Goal: Information Seeking & Learning: Learn about a topic

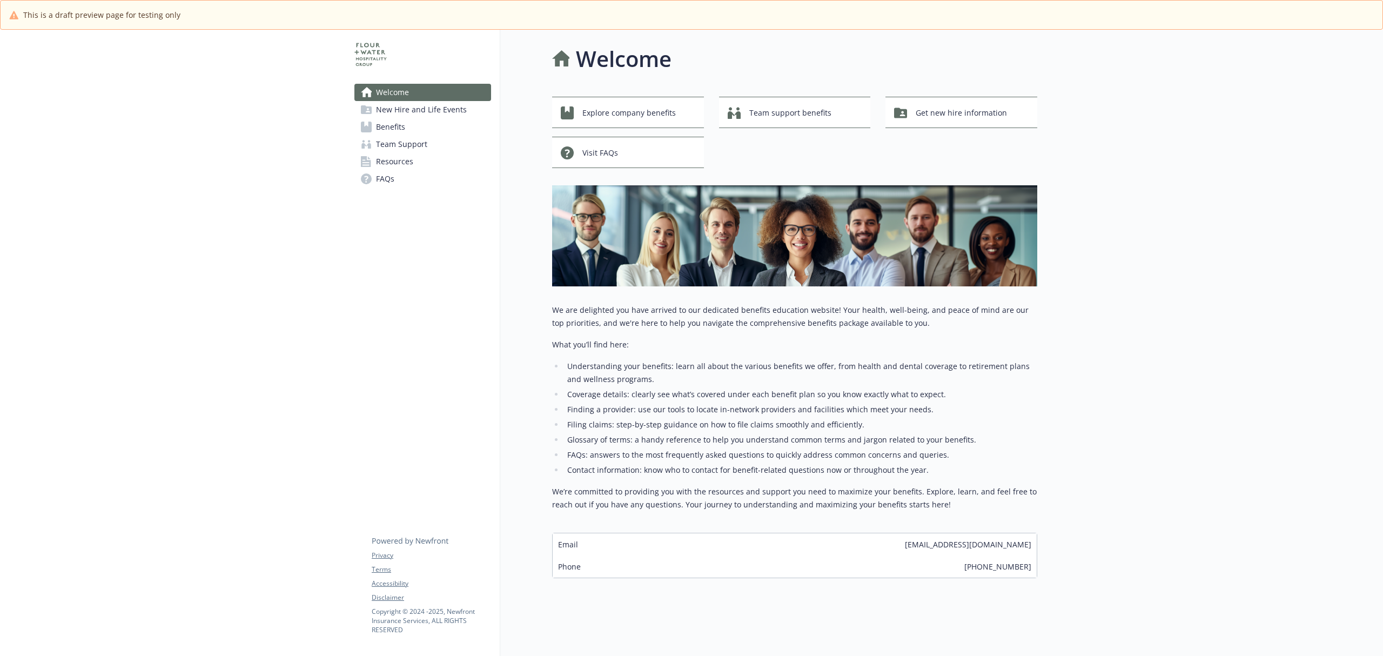
click at [398, 129] on span "Benefits" at bounding box center [390, 126] width 29 height 17
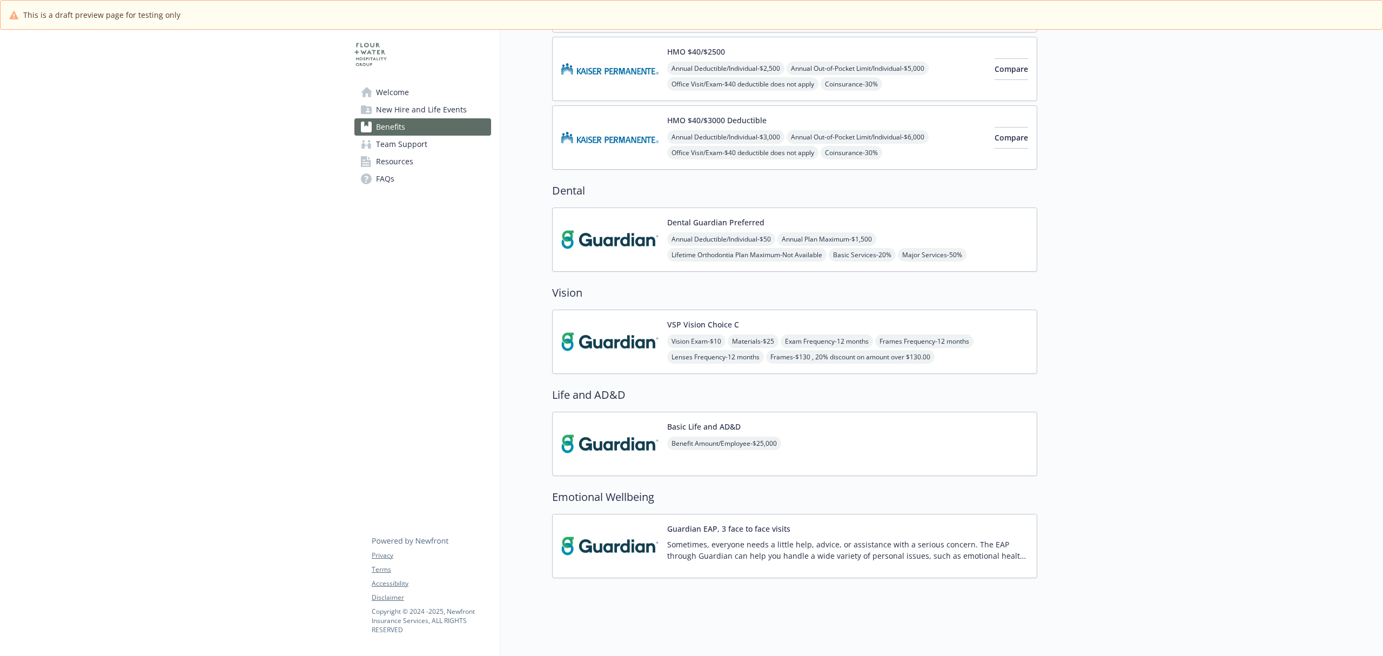
click at [636, 336] on img at bounding box center [609, 342] width 97 height 46
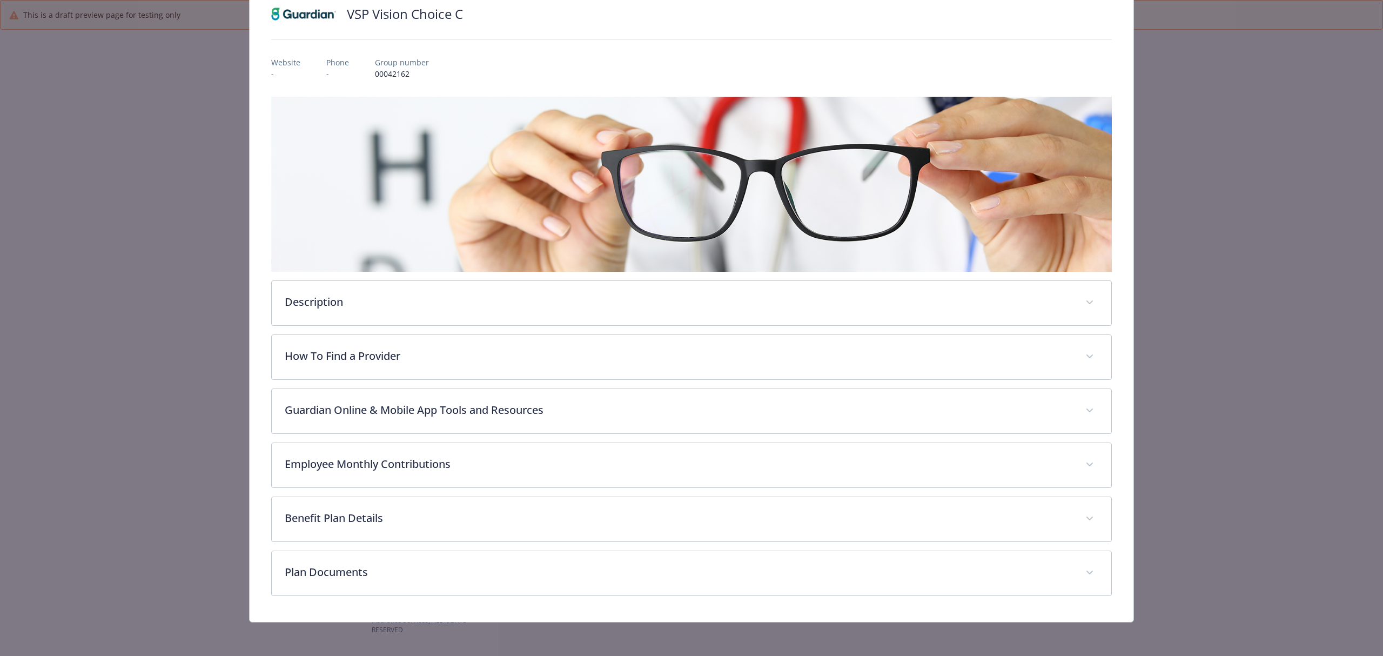
scroll to position [88, 0]
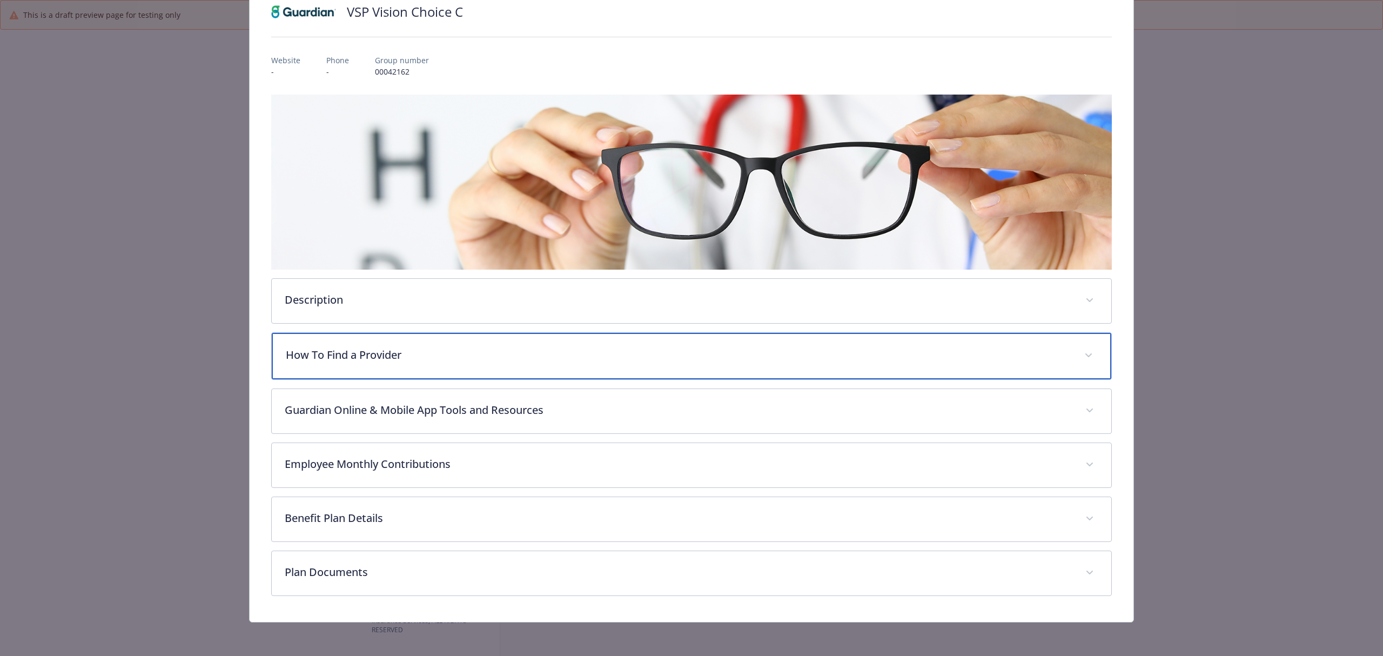
click at [394, 349] on p "How To Find a Provider" at bounding box center [678, 355] width 785 height 16
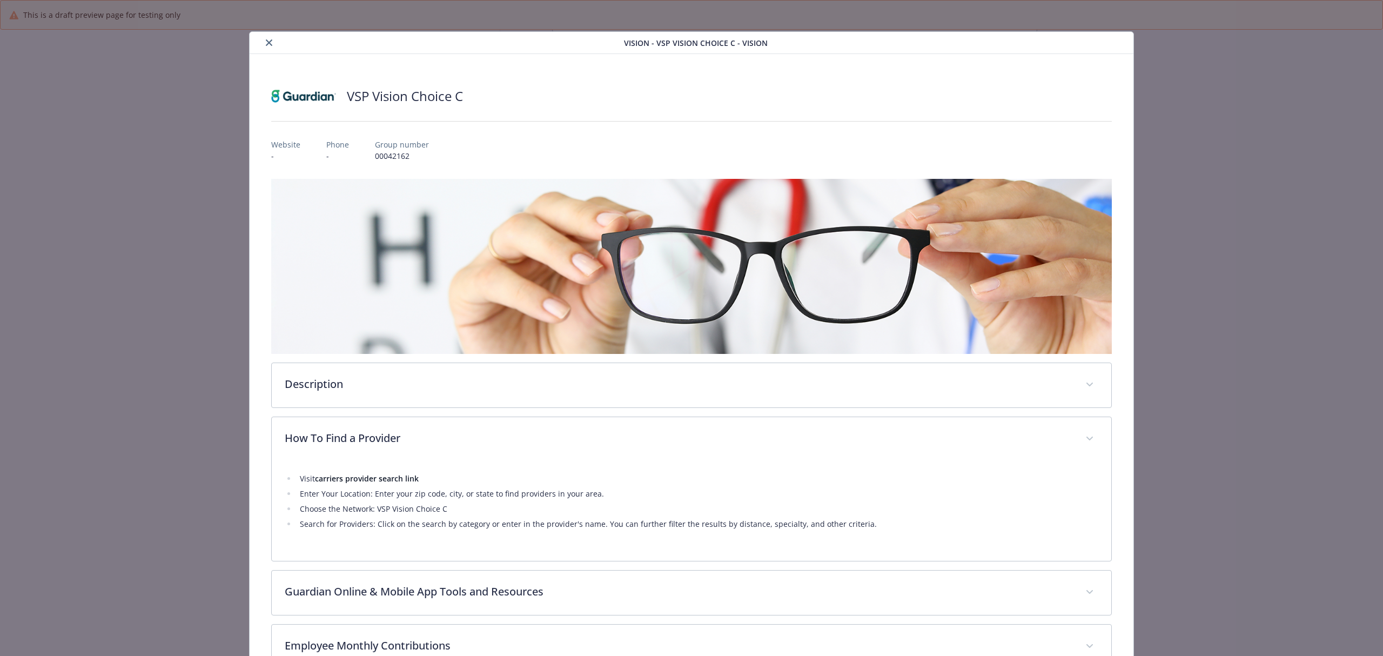
scroll to position [0, 0]
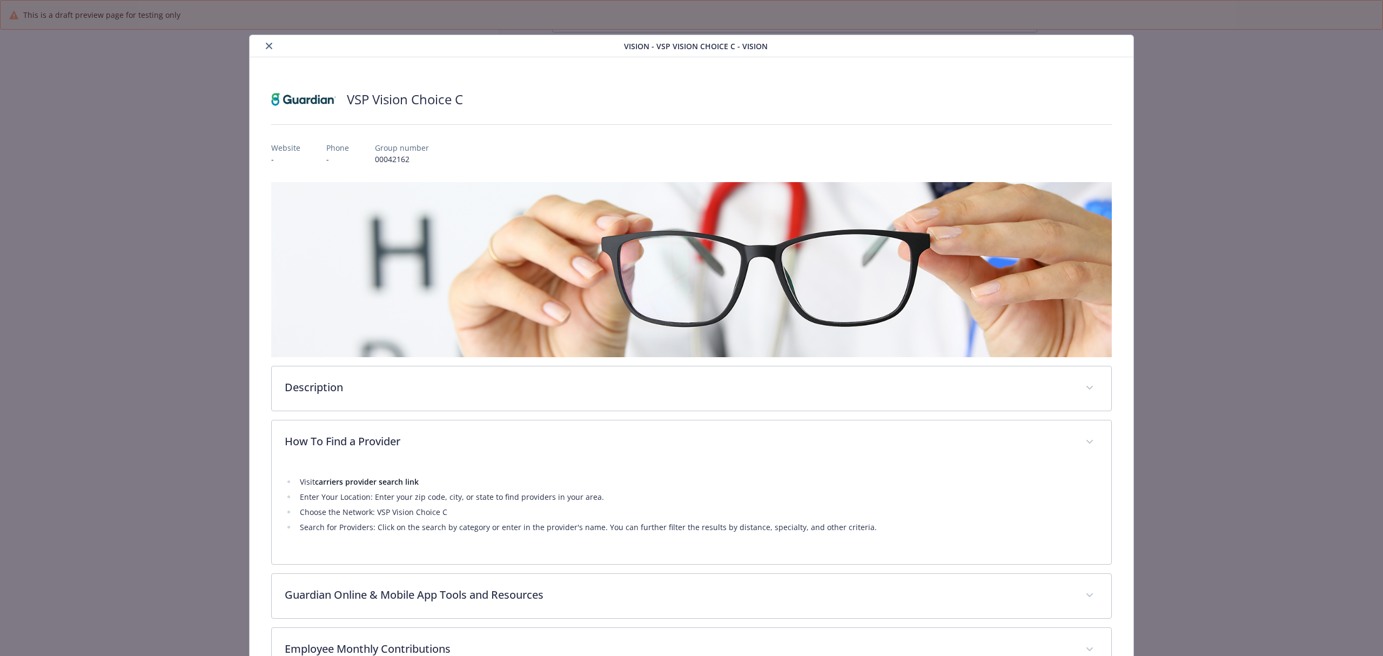
click at [266, 49] on icon "close" at bounding box center [269, 46] width 6 height 6
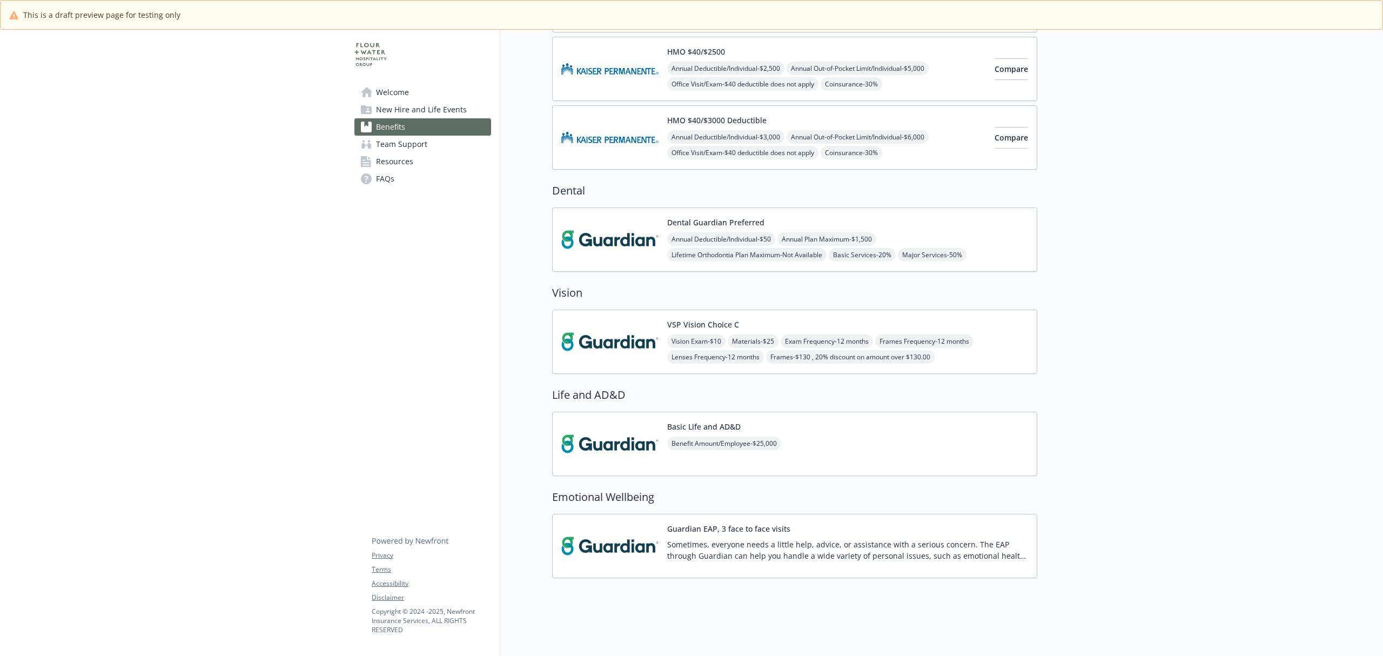
click at [622, 492] on img at bounding box center [609, 546] width 97 height 46
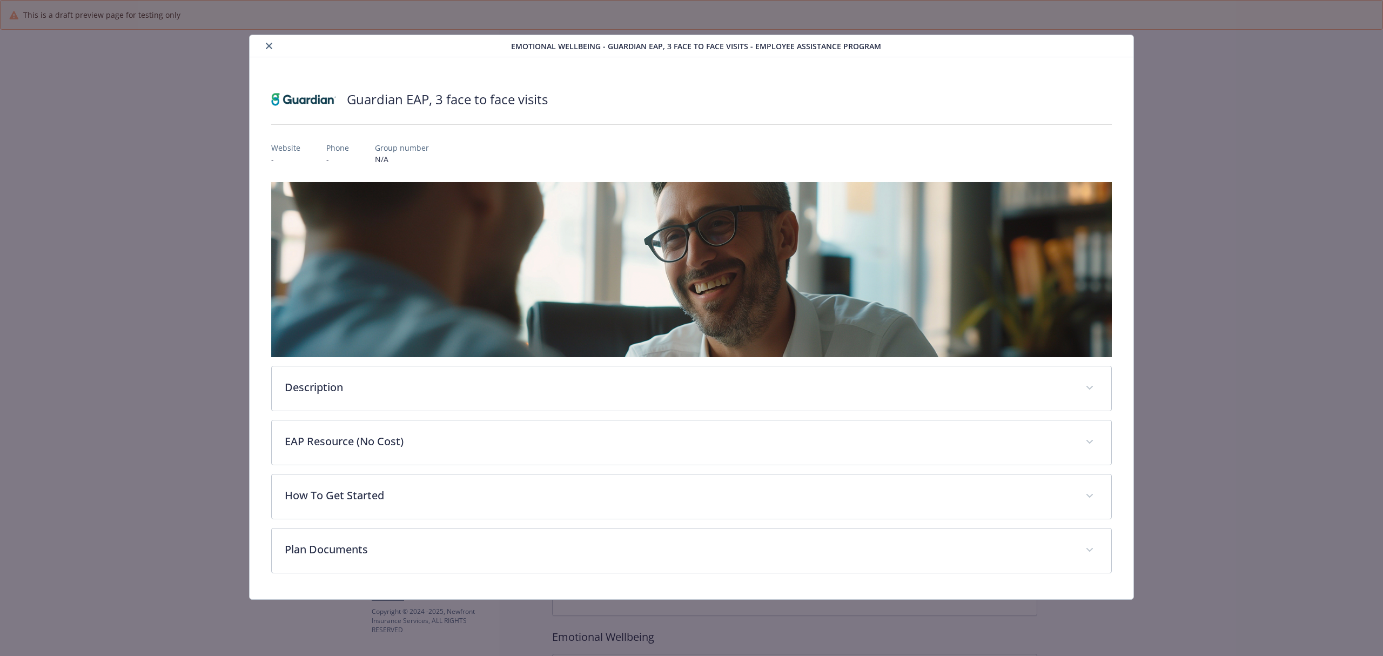
scroll to position [195, 0]
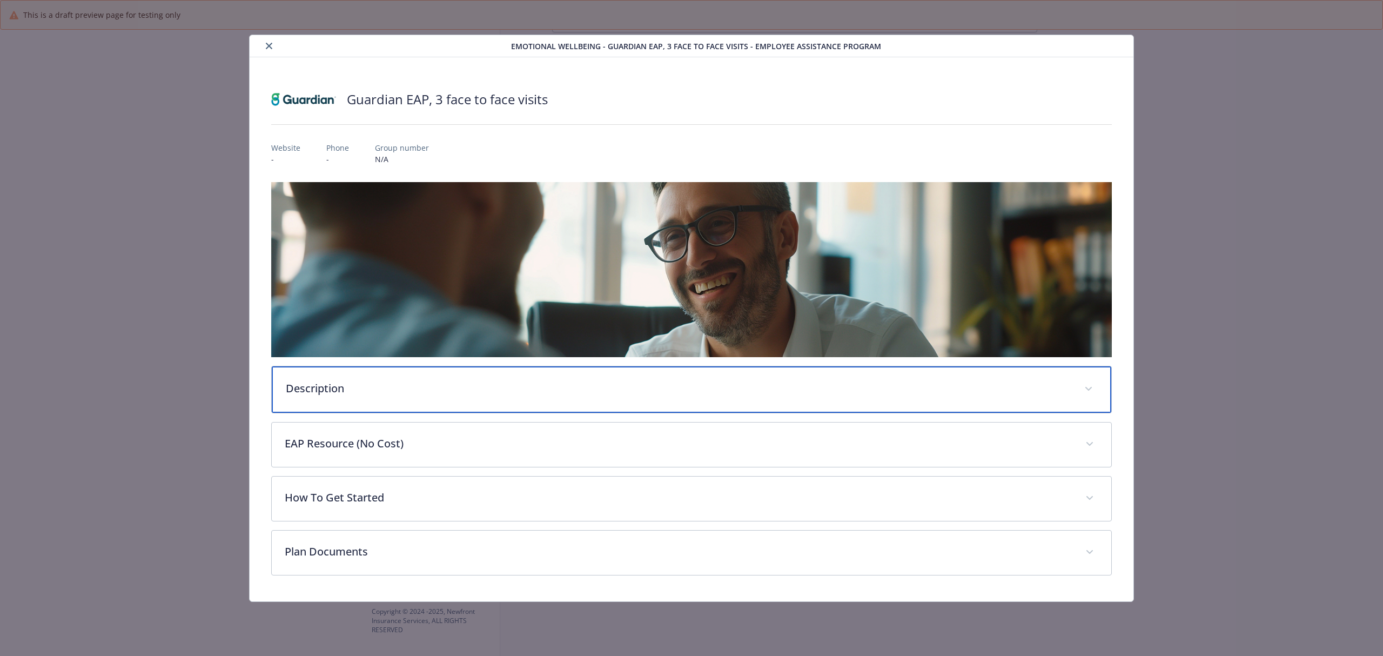
click at [443, 379] on div "Description" at bounding box center [691, 389] width 839 height 46
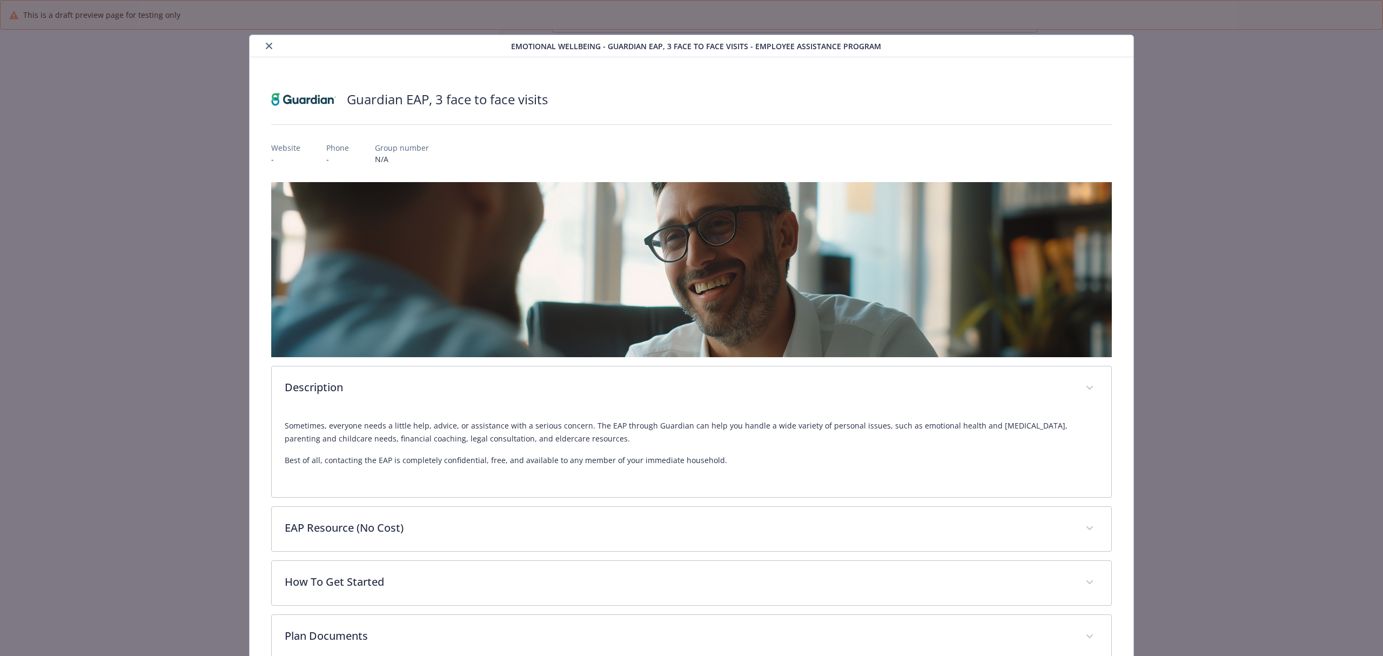
click at [266, 46] on icon "close" at bounding box center [269, 46] width 6 height 6
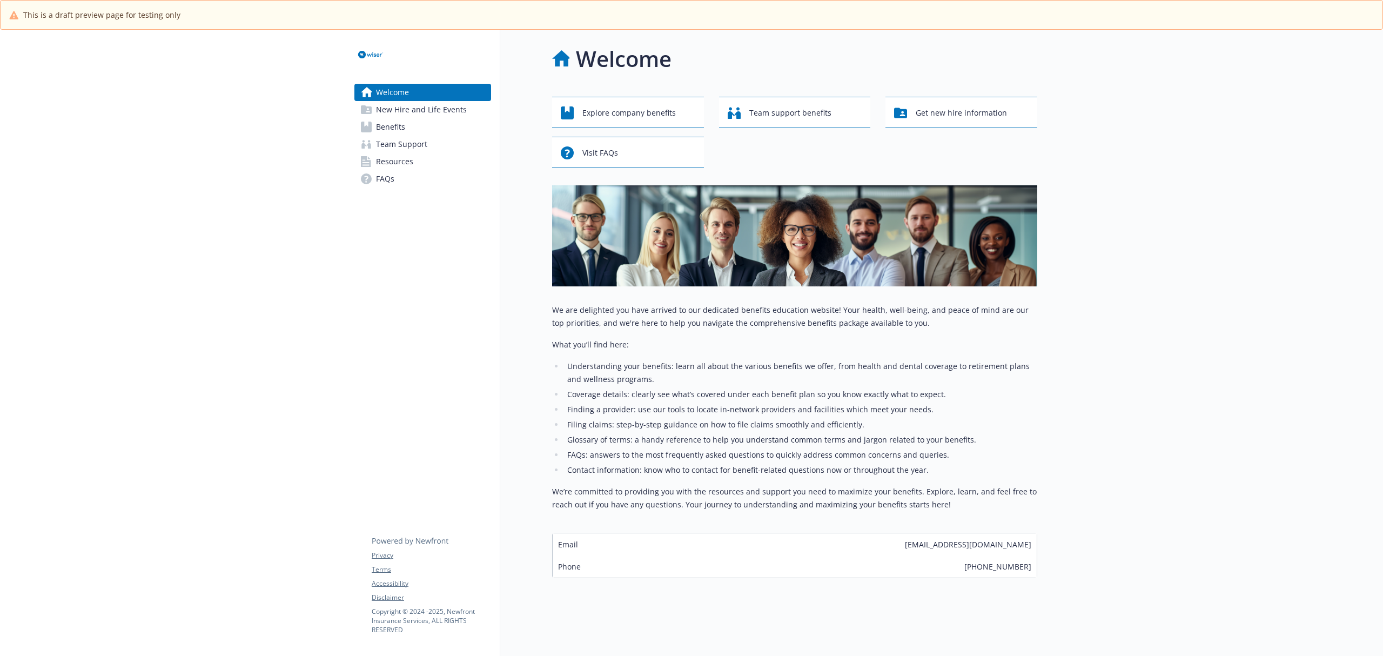
click at [405, 113] on span "New Hire and Life Events" at bounding box center [421, 109] width 91 height 17
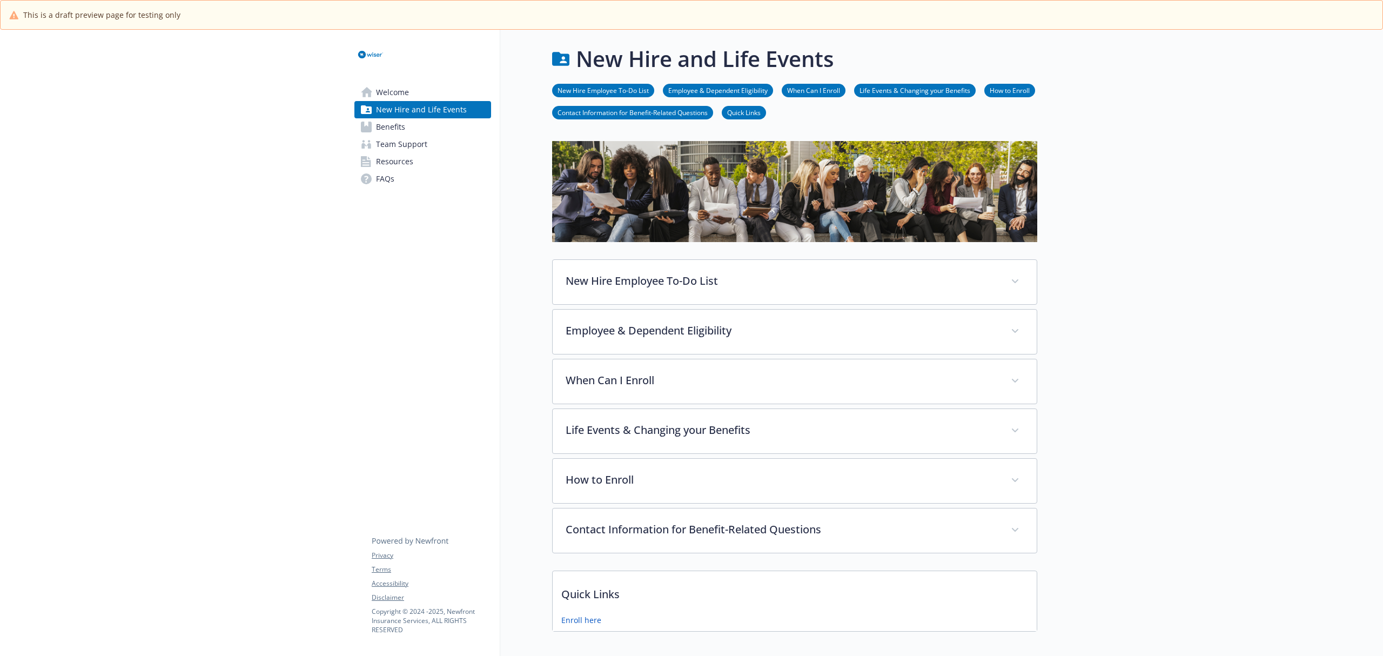
scroll to position [67, 0]
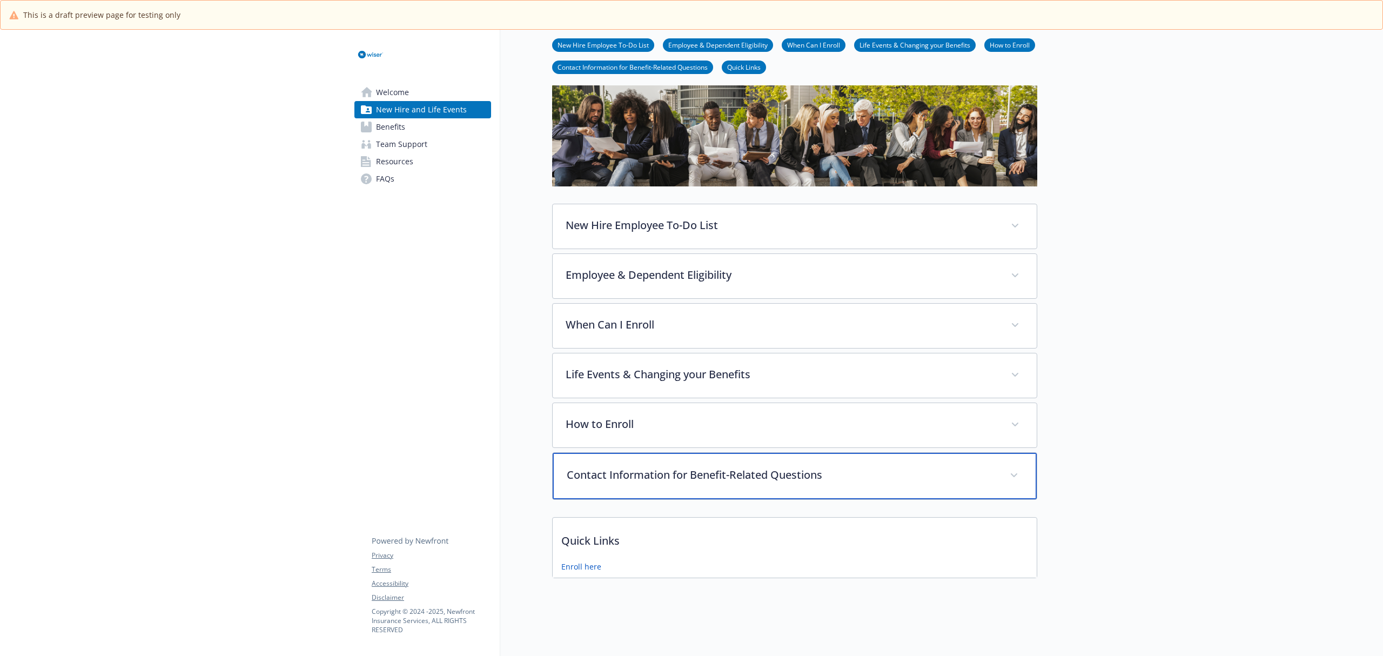
click at [634, 467] on p "Contact Information for Benefit-Related Questions" at bounding box center [782, 475] width 430 height 16
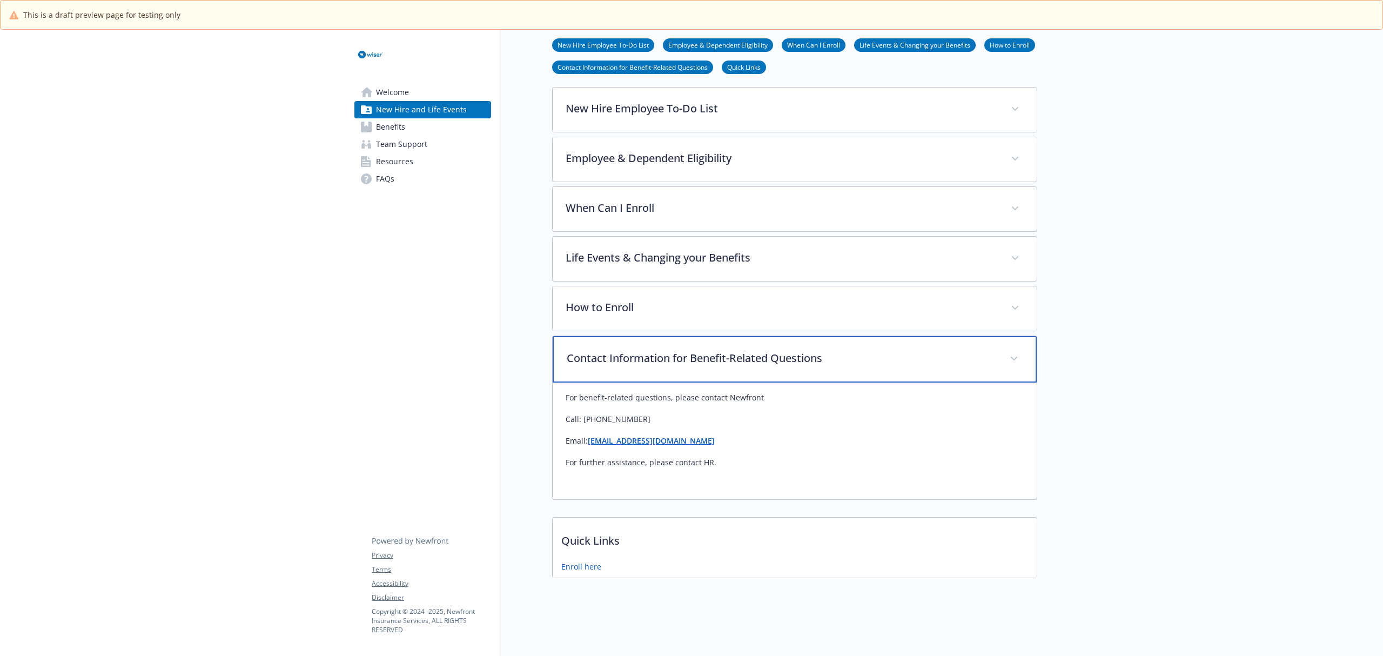
scroll to position [185, 0]
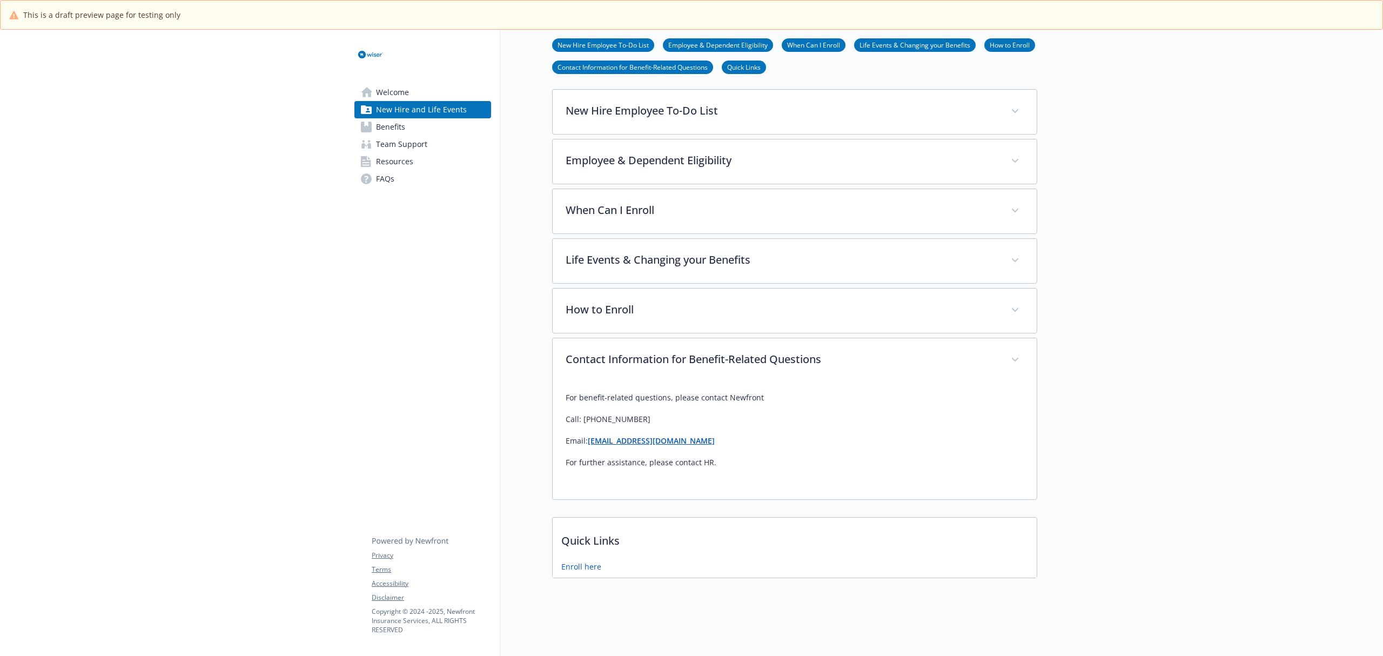
click at [389, 141] on span "Team Support" at bounding box center [401, 144] width 51 height 17
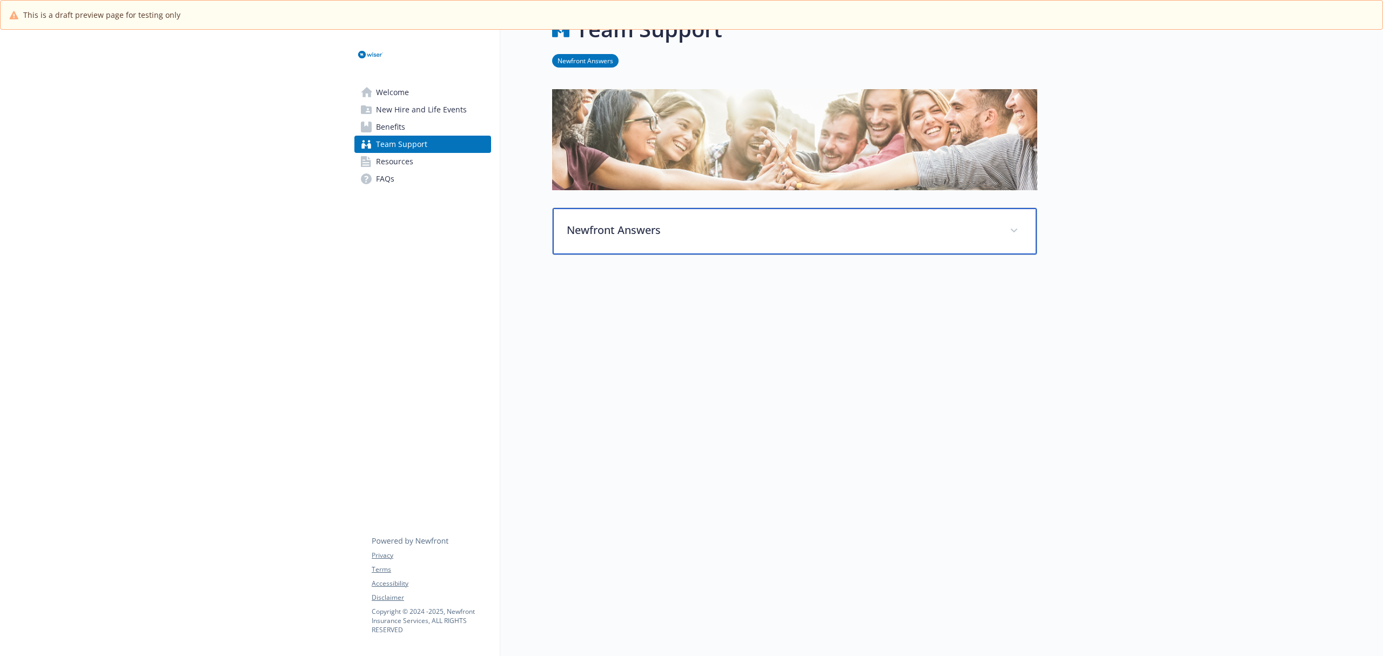
click at [602, 230] on div "Newfront Answers" at bounding box center [795, 231] width 484 height 46
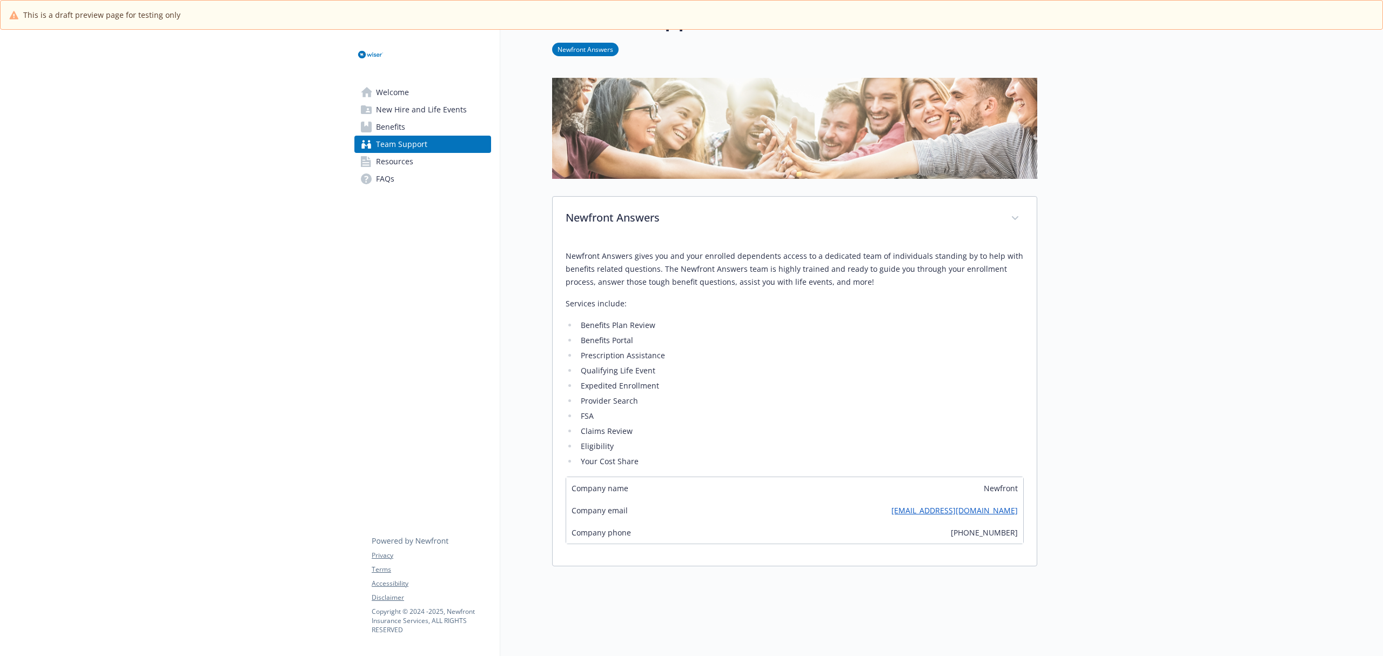
click at [399, 95] on span "Welcome" at bounding box center [392, 92] width 33 height 17
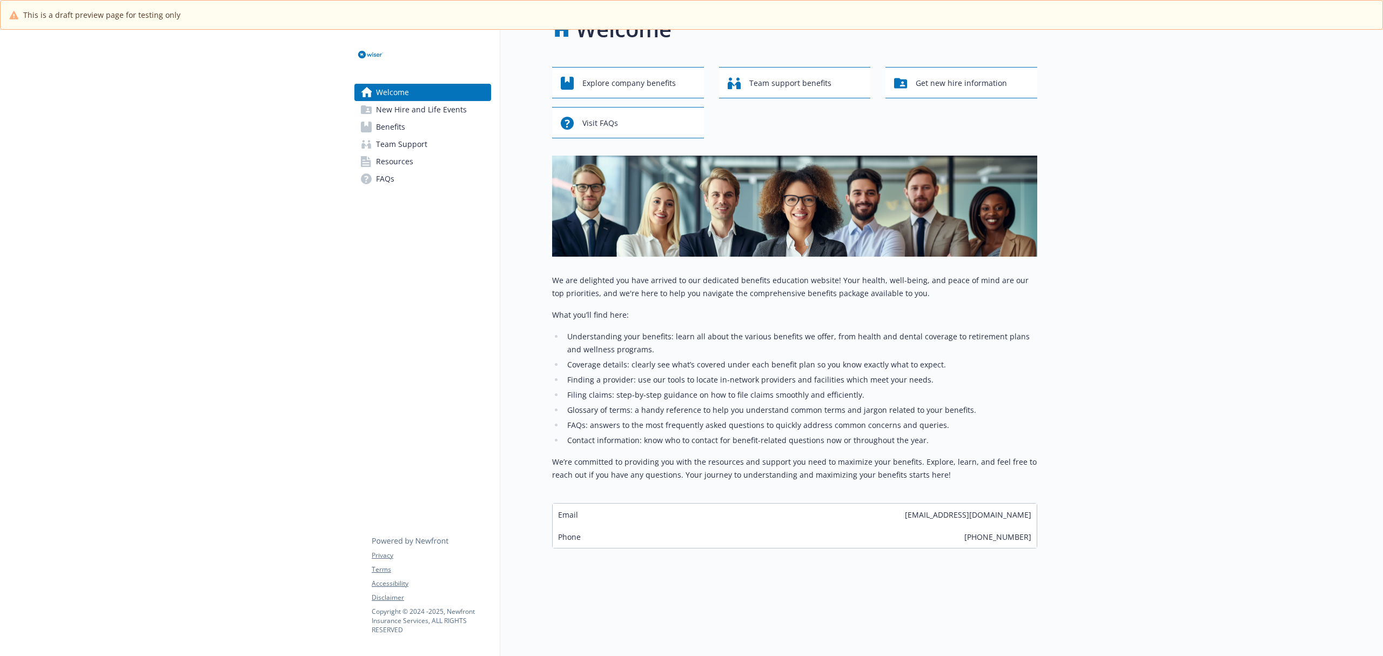
click at [389, 125] on span "Benefits" at bounding box center [390, 126] width 29 height 17
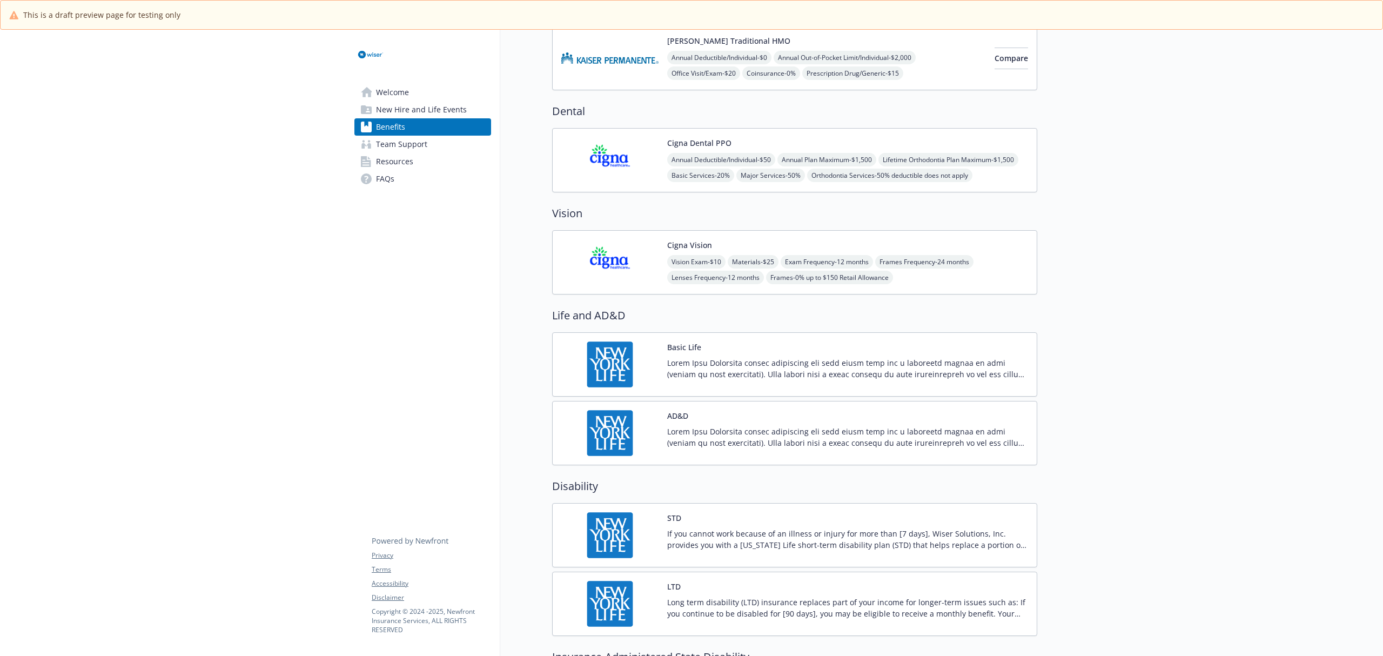
click at [610, 270] on img at bounding box center [609, 262] width 97 height 46
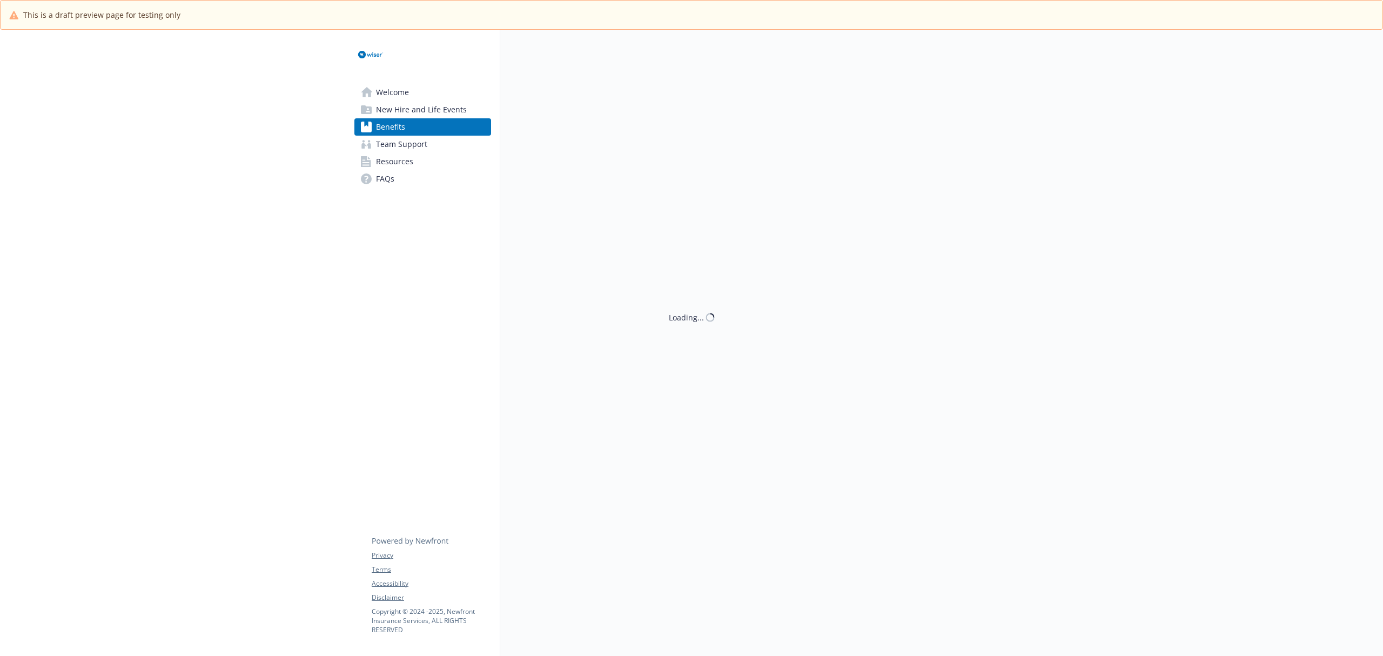
scroll to position [329, 0]
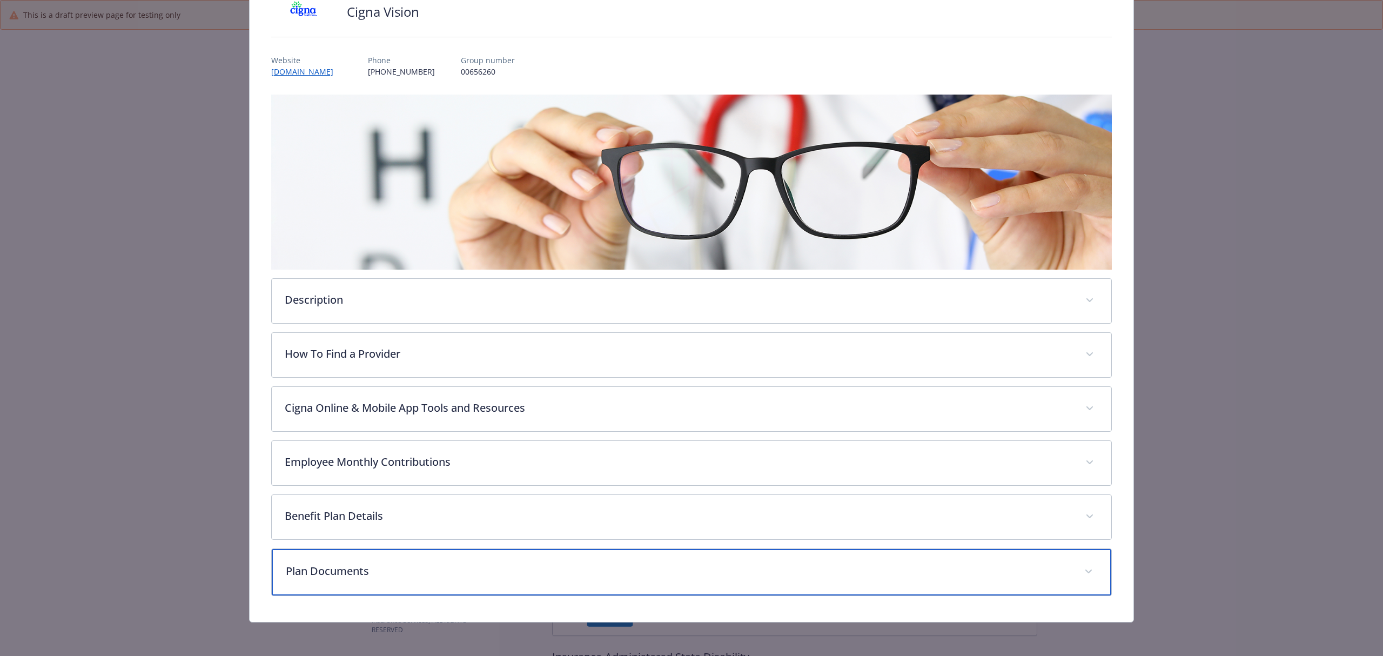
click at [430, 564] on p "Plan Documents" at bounding box center [678, 571] width 785 height 16
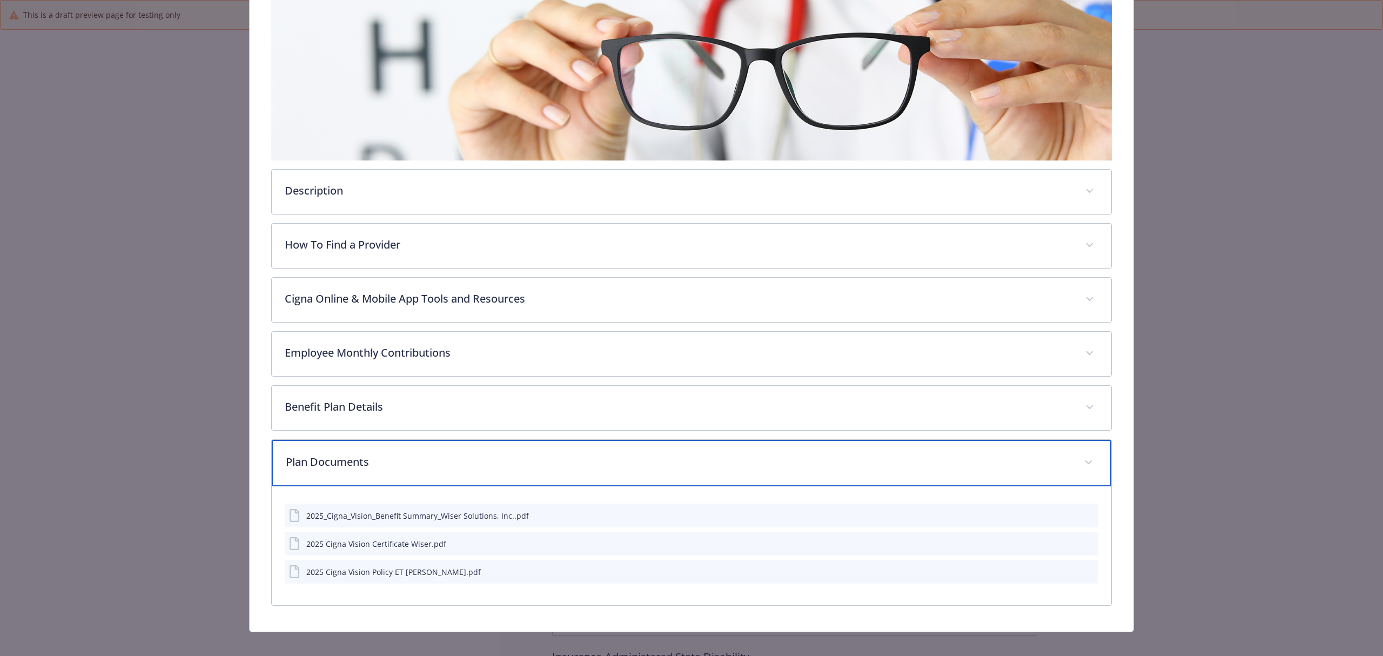
scroll to position [208, 0]
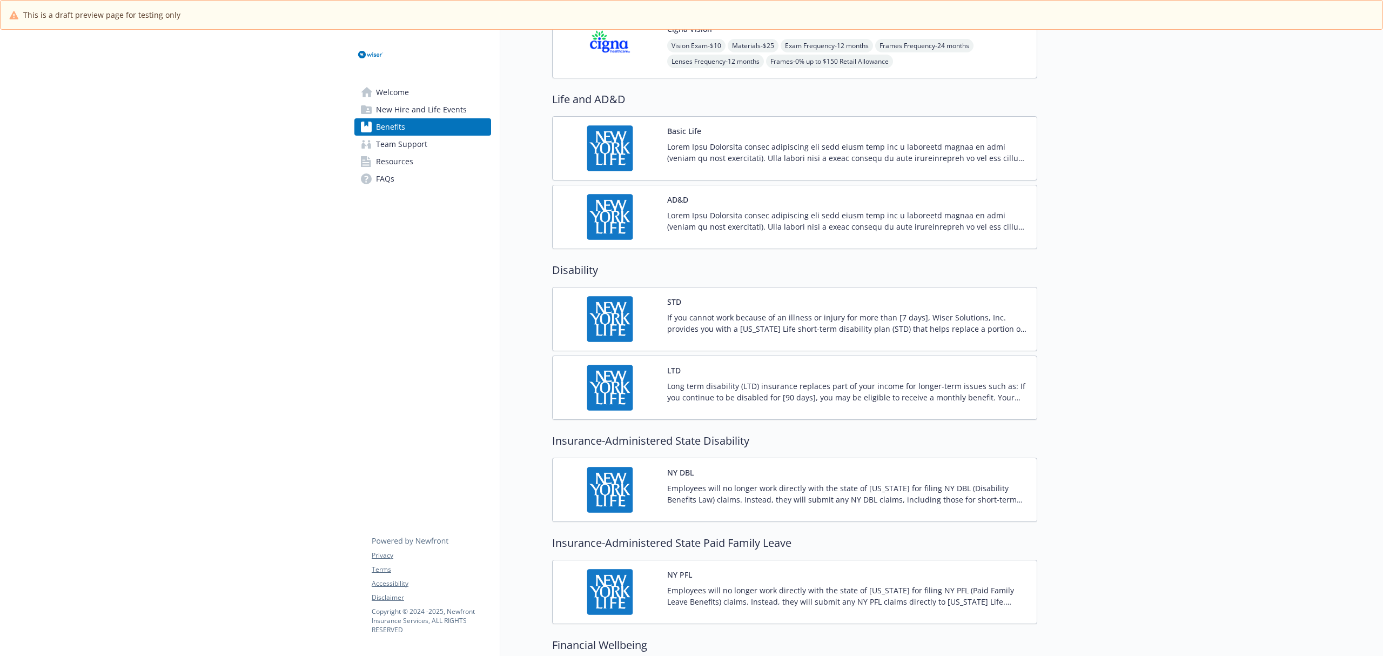
click at [617, 333] on img at bounding box center [609, 319] width 97 height 46
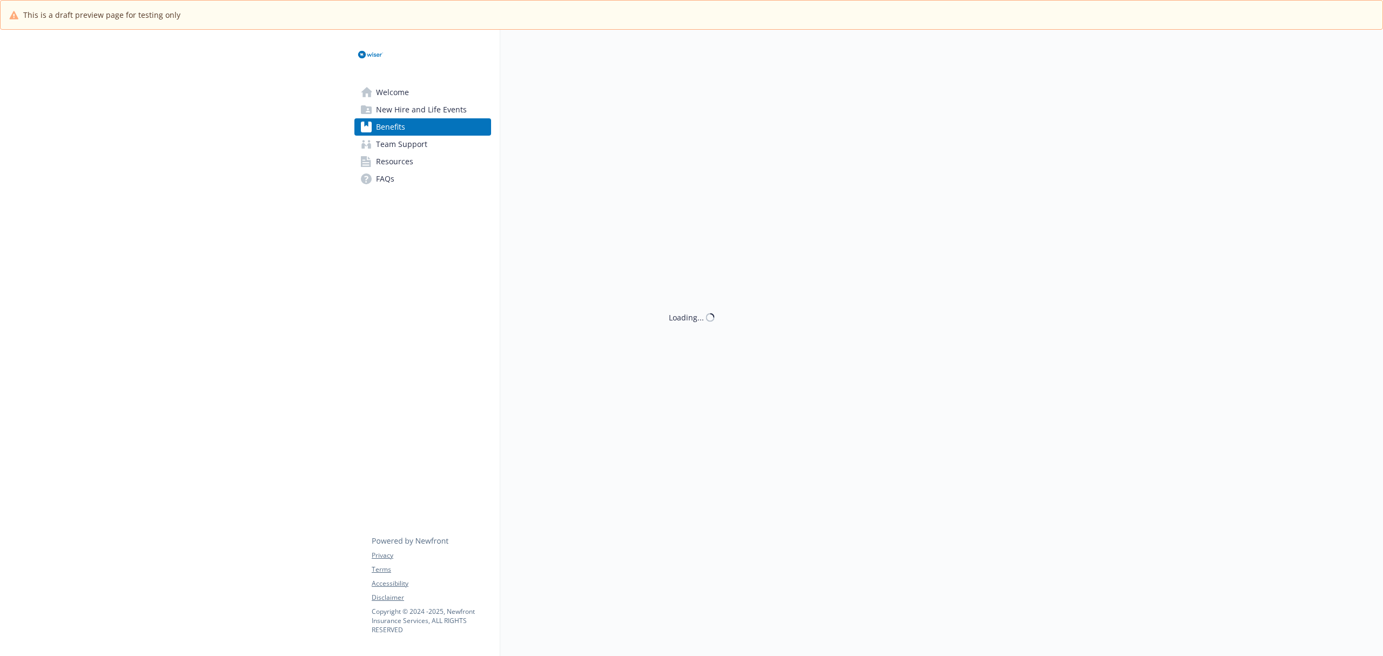
scroll to position [545, 0]
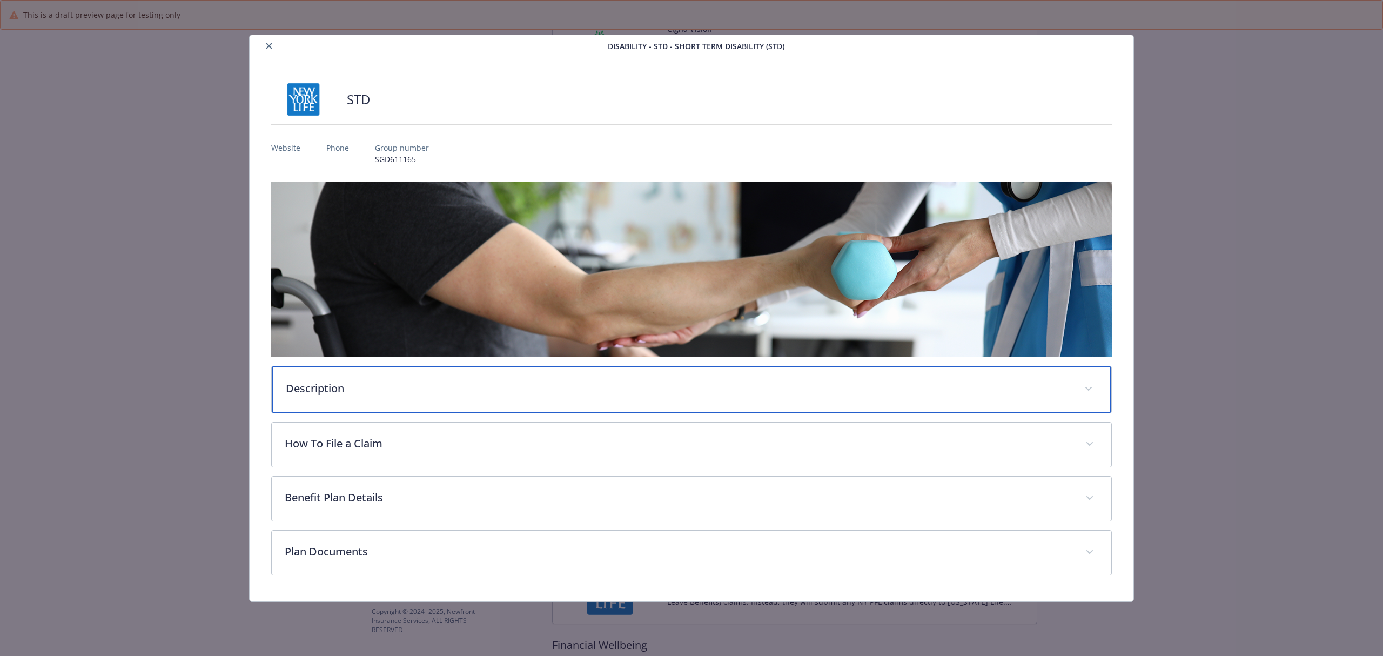
click at [521, 395] on p "Description" at bounding box center [678, 388] width 785 height 16
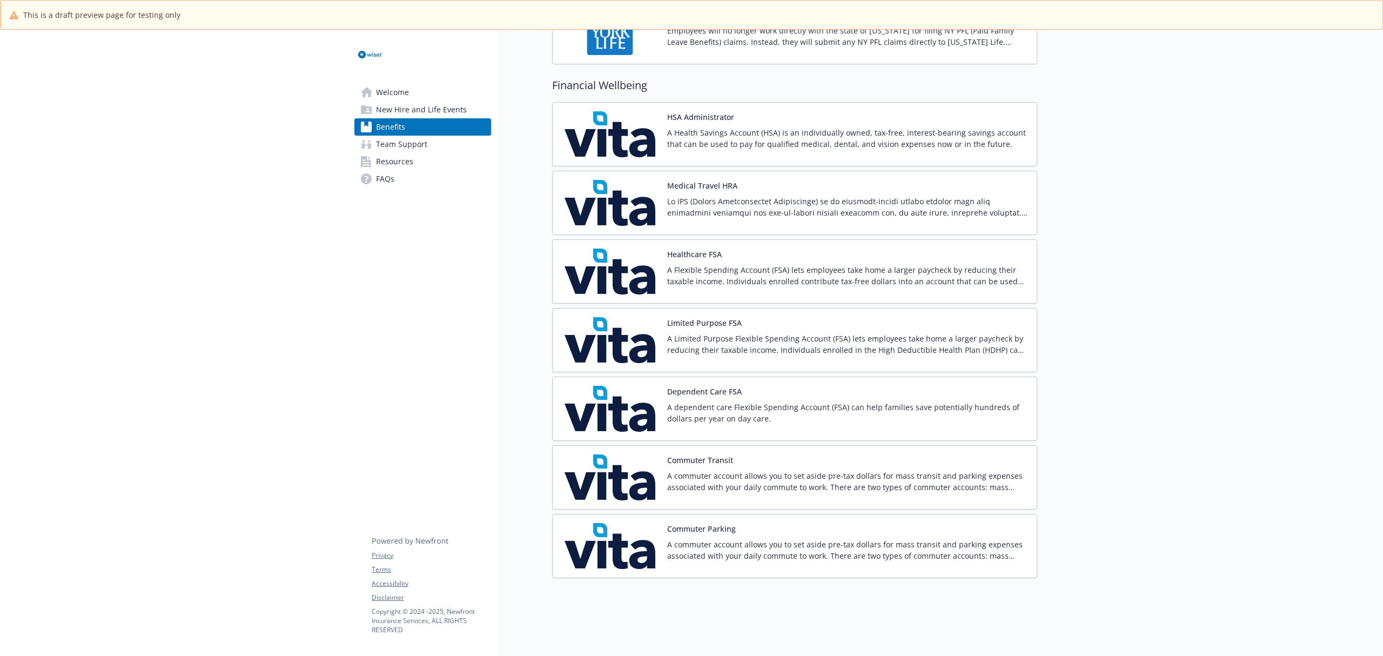
click at [629, 480] on img at bounding box center [609, 477] width 97 height 46
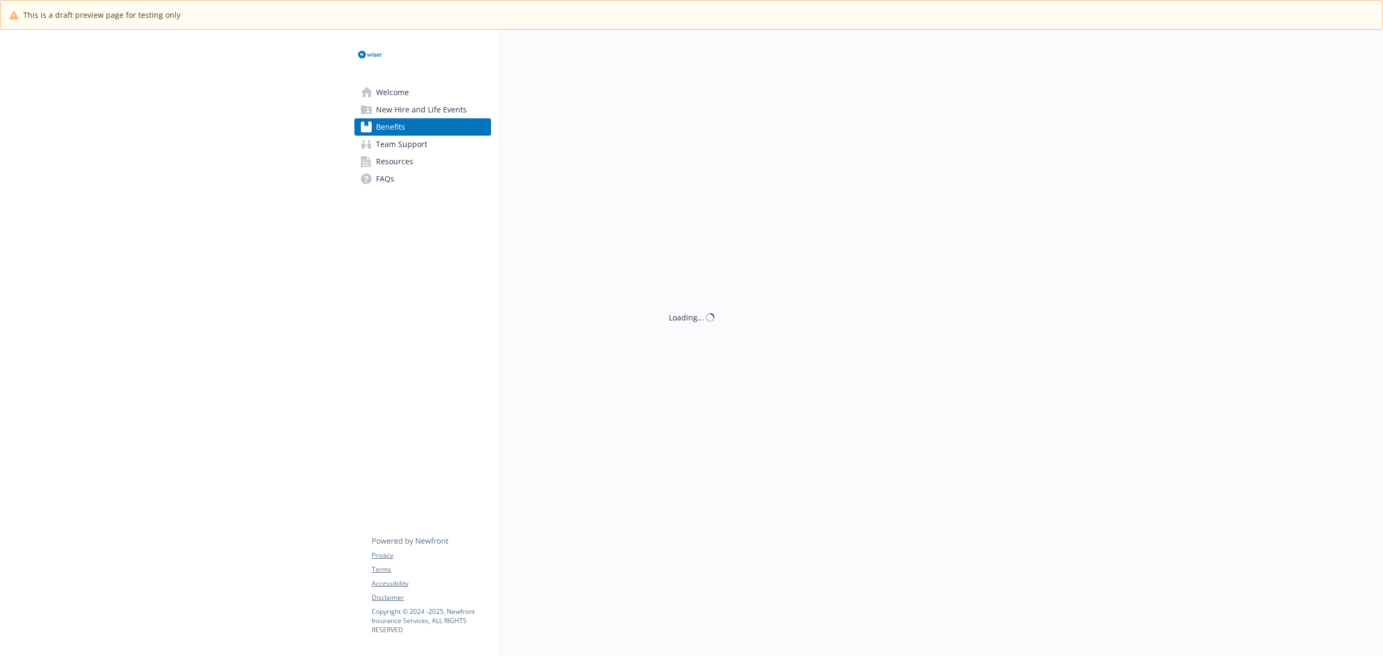
scroll to position [1122, 0]
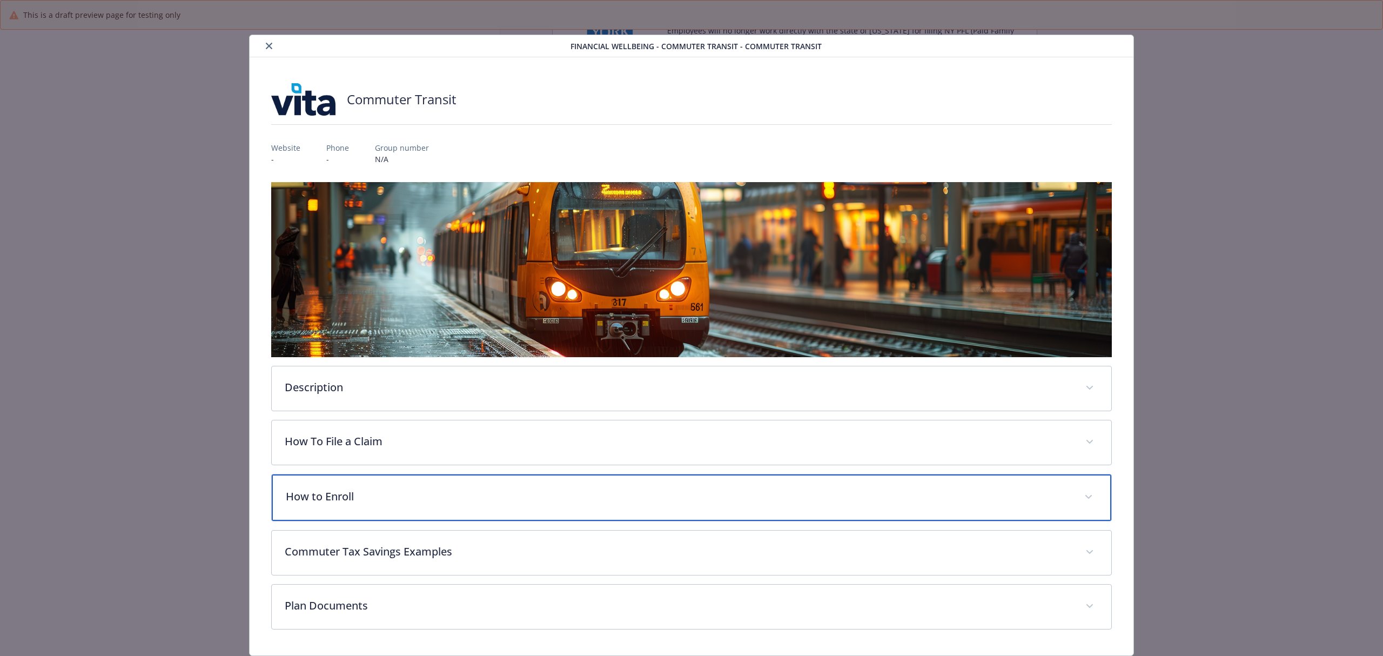
click at [372, 491] on p "How to Enroll" at bounding box center [678, 496] width 785 height 16
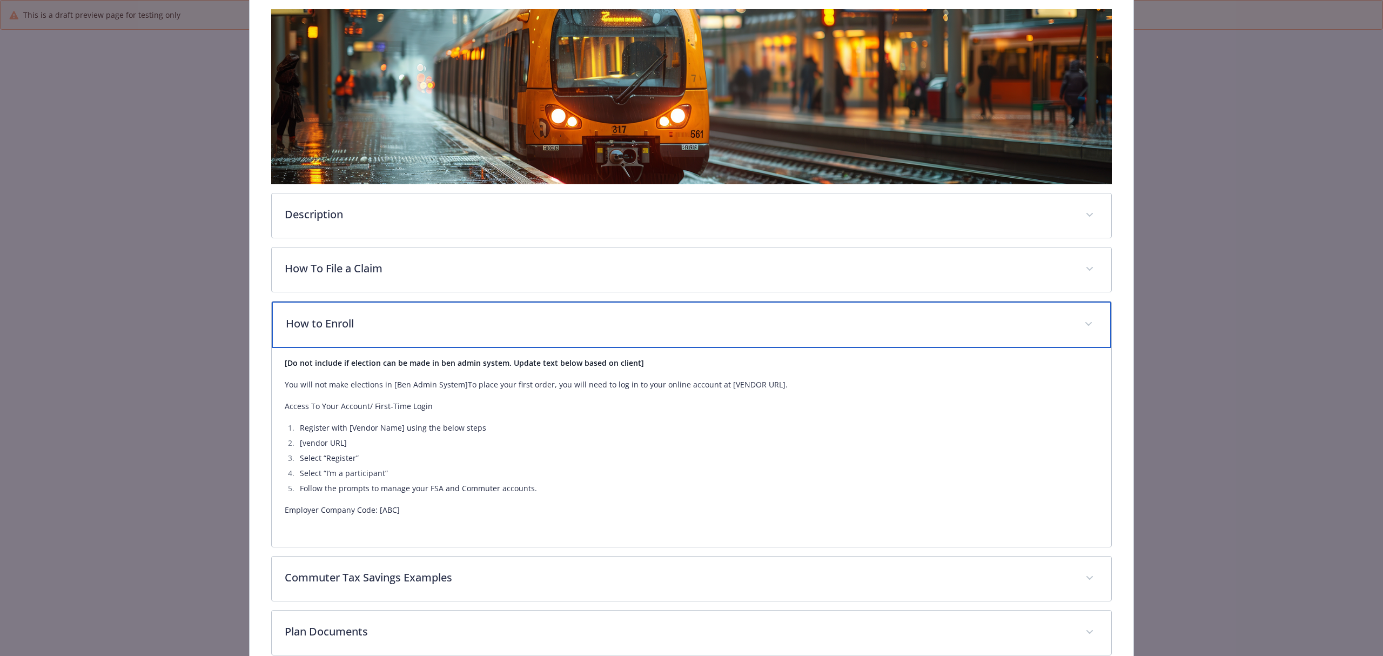
scroll to position [216, 0]
